Goal: Book appointment/travel/reservation

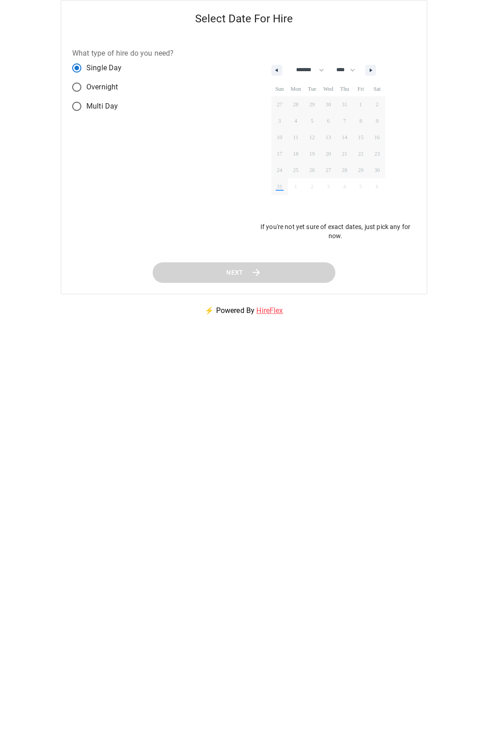
select select "*"
select select "****"
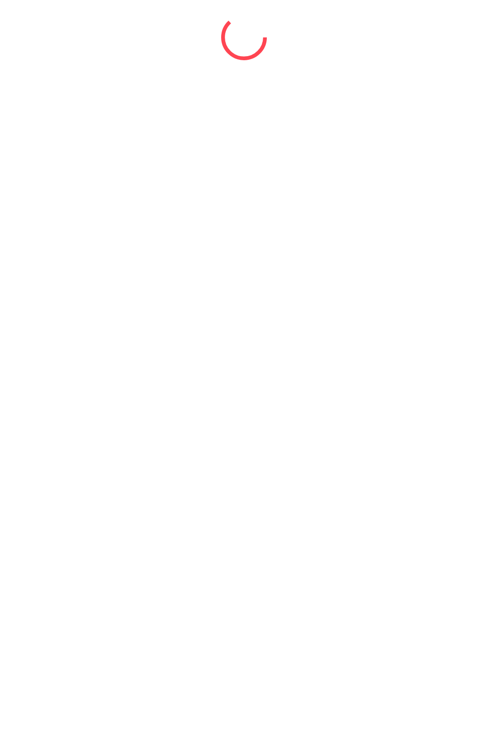
select select "*"
select select "****"
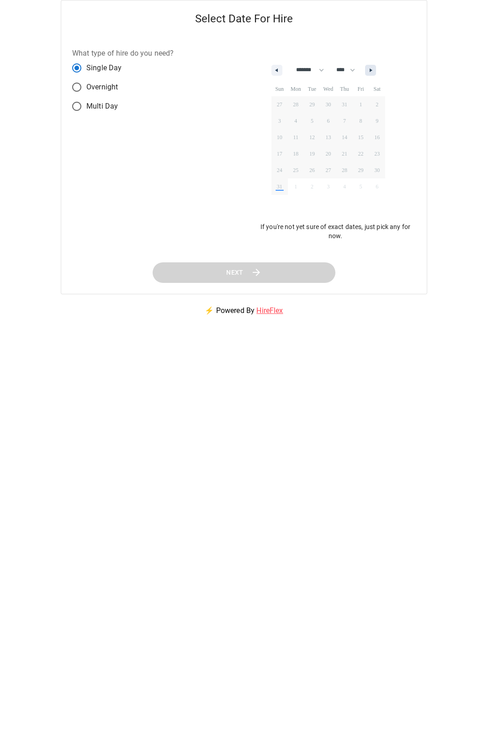
click at [374, 74] on button "button" at bounding box center [370, 70] width 11 height 11
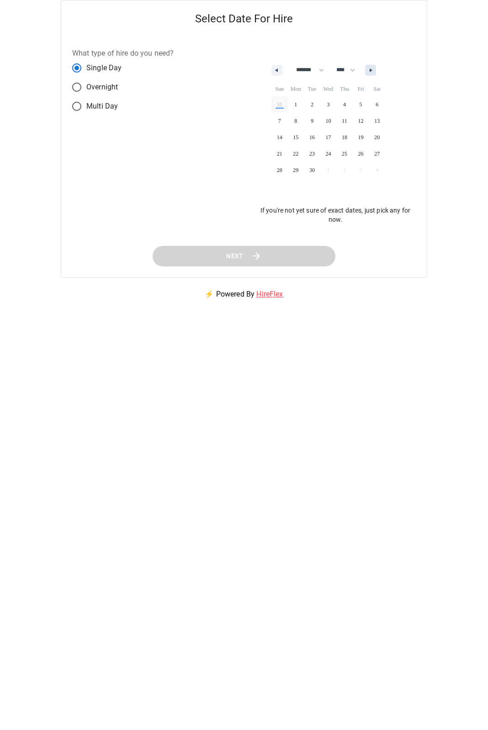
click at [374, 74] on button "button" at bounding box center [370, 70] width 11 height 11
select select "*"
click at [359, 136] on span "17" at bounding box center [360, 137] width 16 height 12
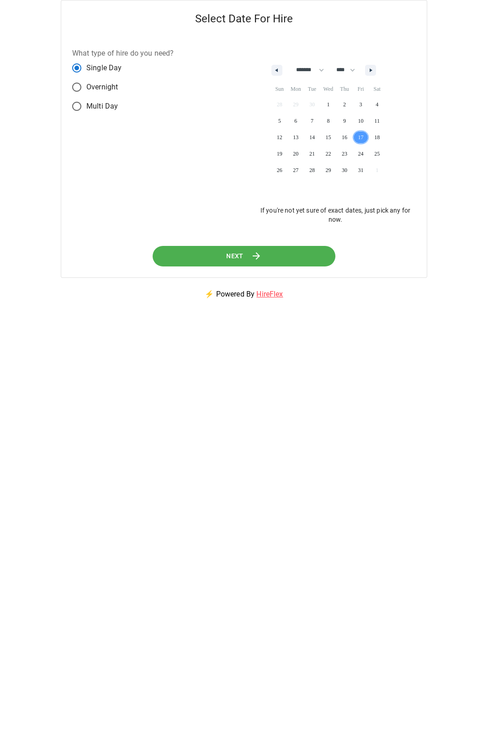
click at [220, 255] on button "Next" at bounding box center [243, 256] width 183 height 21
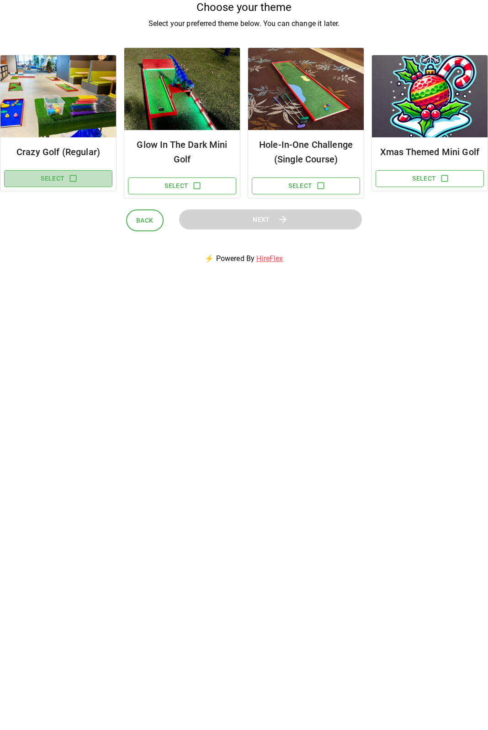
click at [80, 177] on button "Select" at bounding box center [58, 178] width 108 height 17
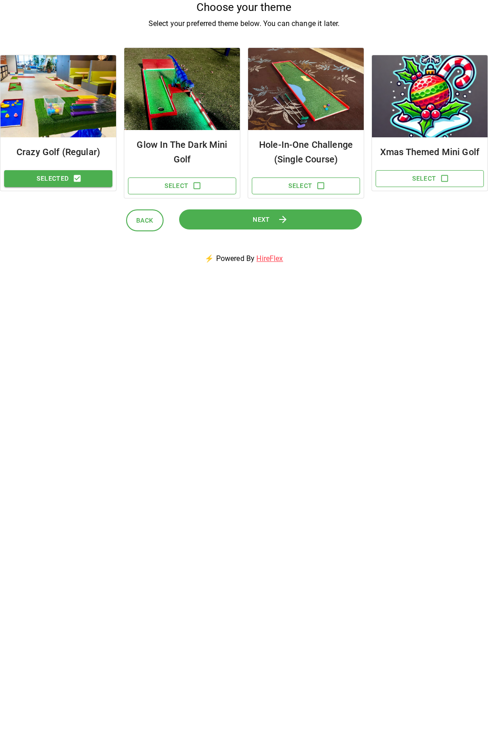
click at [223, 218] on button "Next" at bounding box center [270, 220] width 183 height 21
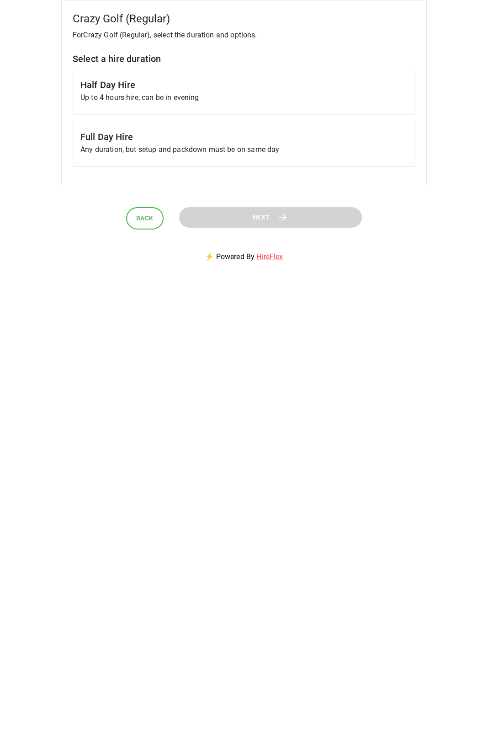
click at [223, 89] on h6 "Half Day Hire" at bounding box center [243, 85] width 327 height 15
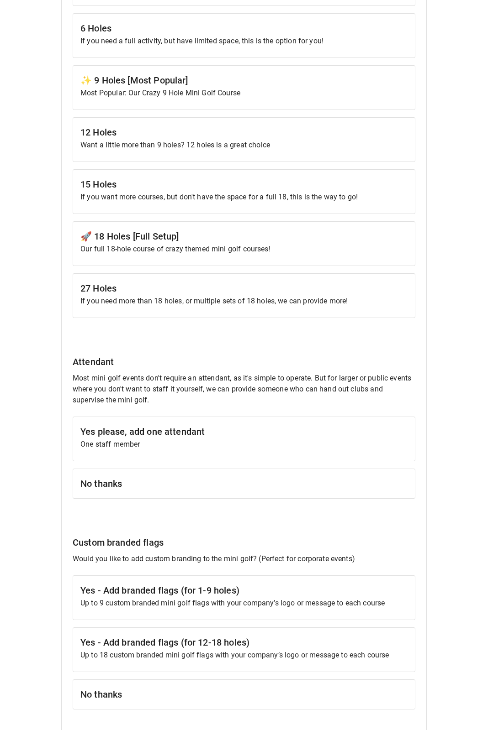
scroll to position [337, 0]
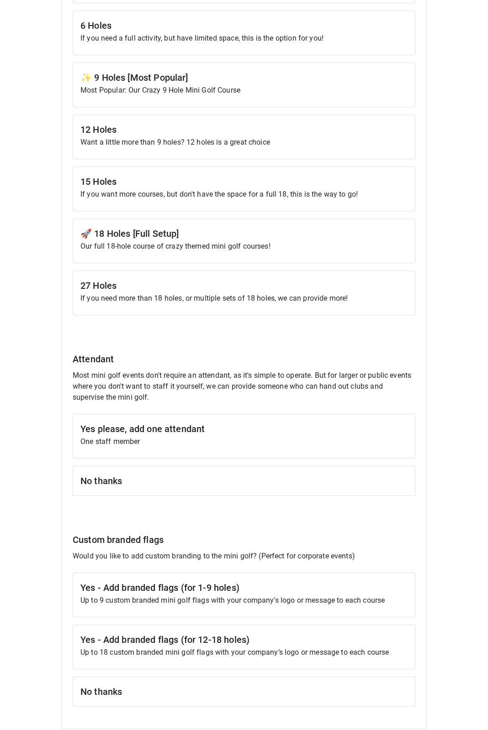
click at [220, 93] on p "Most Popular: Our Crazy 9 Hole Mini Golf Course" at bounding box center [243, 90] width 327 height 11
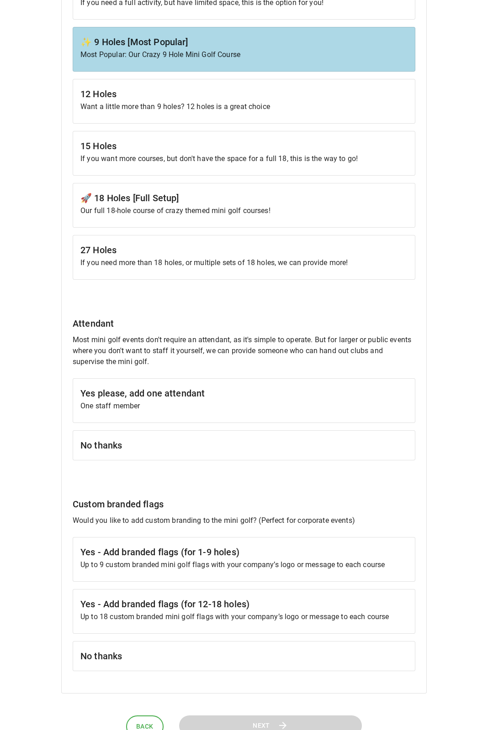
scroll to position [424, 0]
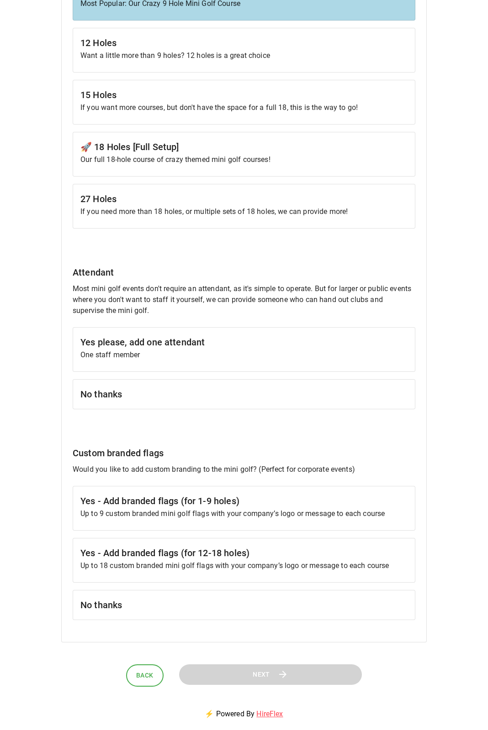
click at [281, 606] on h6 "No thanks" at bounding box center [243, 605] width 327 height 15
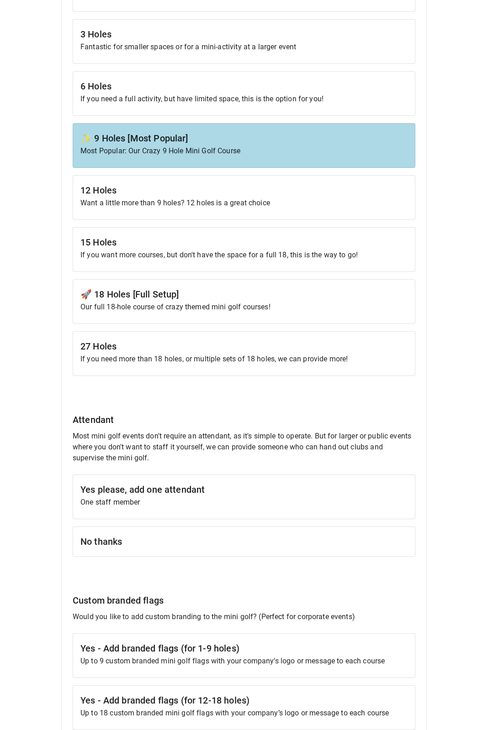
scroll to position [248, 0]
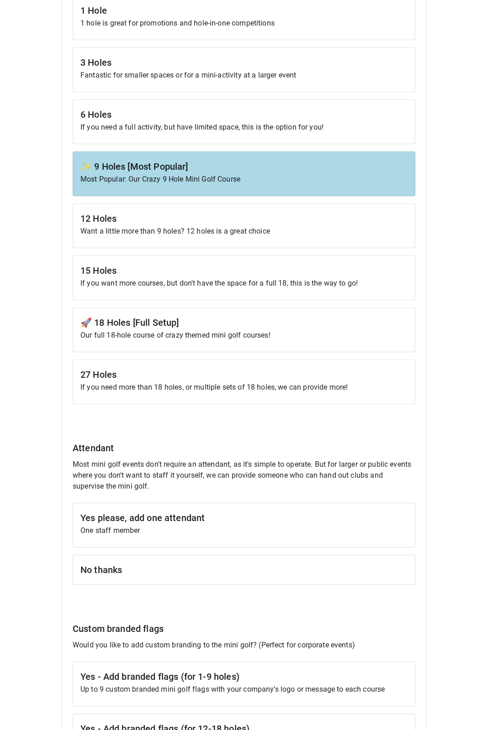
click at [266, 573] on h6 "No thanks" at bounding box center [243, 570] width 327 height 15
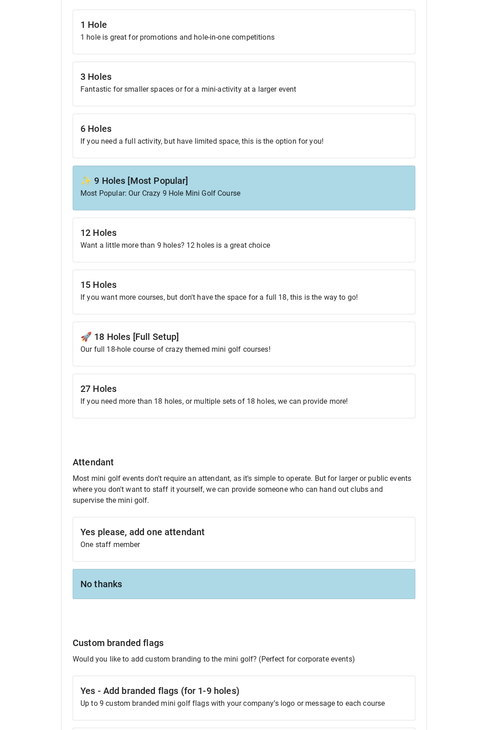
scroll to position [424, 0]
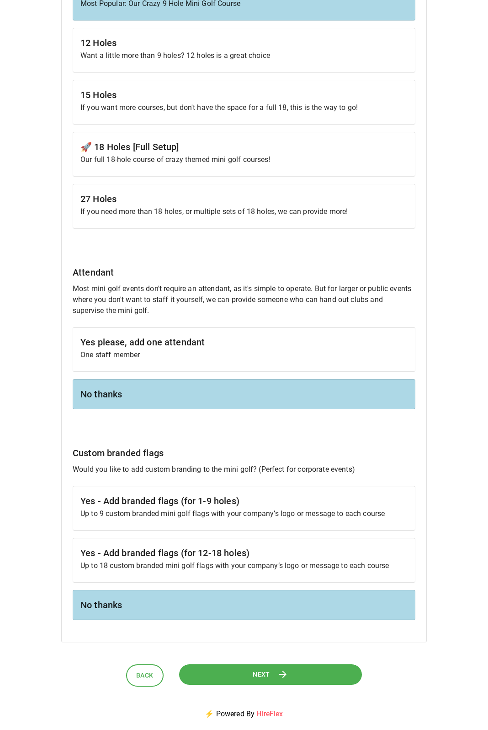
click at [247, 670] on button "Next" at bounding box center [270, 675] width 183 height 21
